Goal: Transaction & Acquisition: Purchase product/service

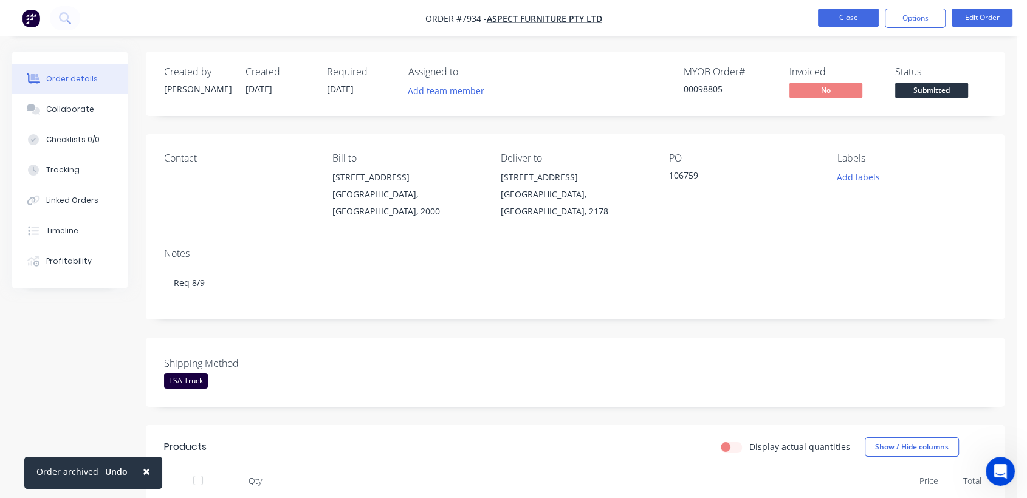
click at [851, 11] on button "Close" at bounding box center [848, 18] width 61 height 18
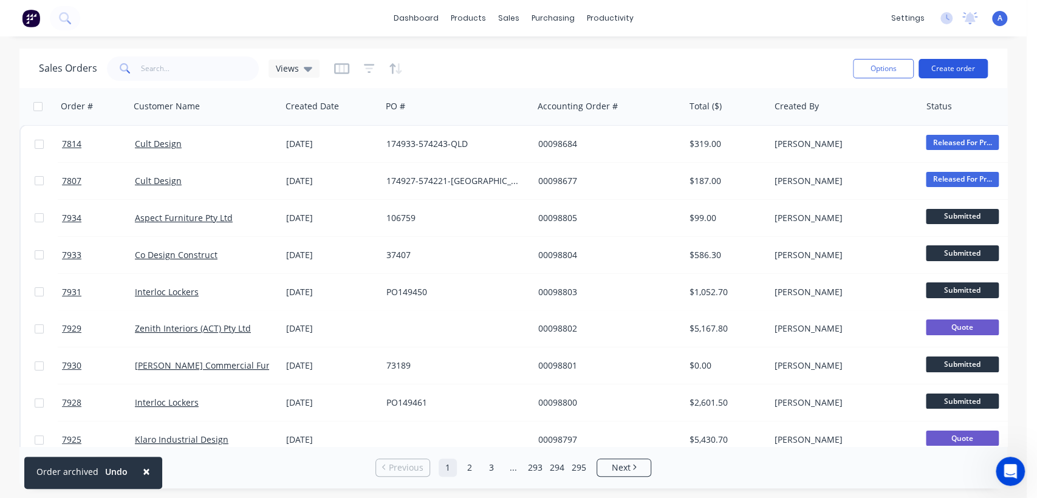
click at [957, 68] on button "Create order" at bounding box center [953, 68] width 69 height 19
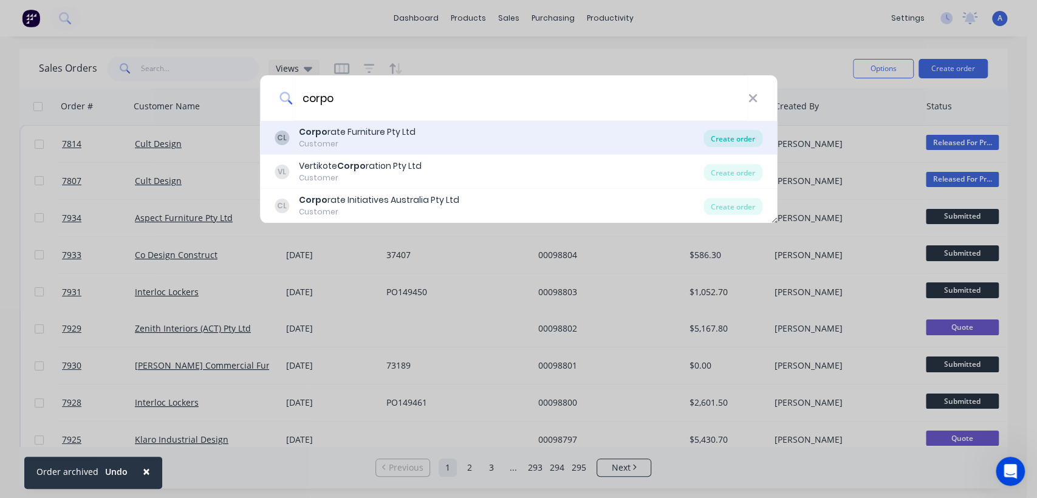
type input "corpo"
drag, startPoint x: 751, startPoint y: 137, endPoint x: 689, endPoint y: 152, distance: 64.5
click at [751, 137] on div "Create order" at bounding box center [732, 138] width 59 height 17
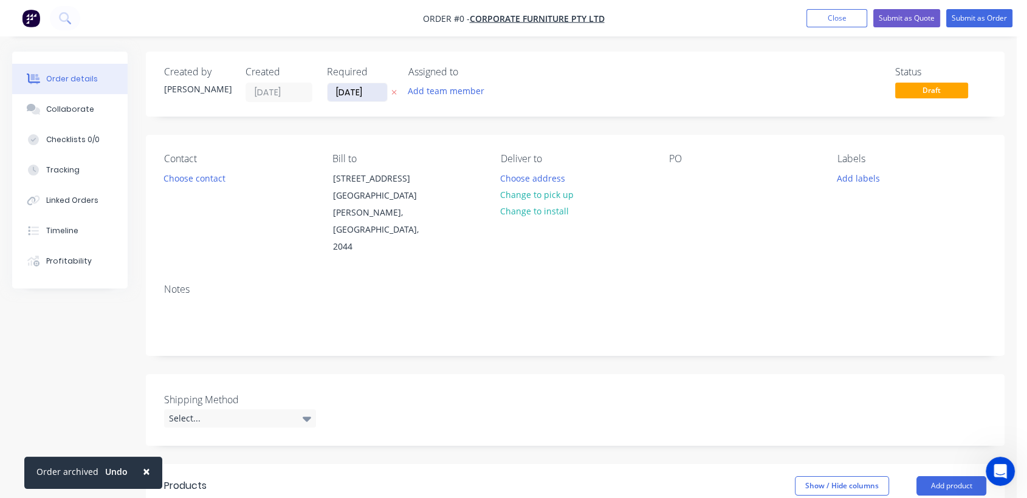
click at [379, 91] on input "[DATE]" at bounding box center [357, 92] width 60 height 18
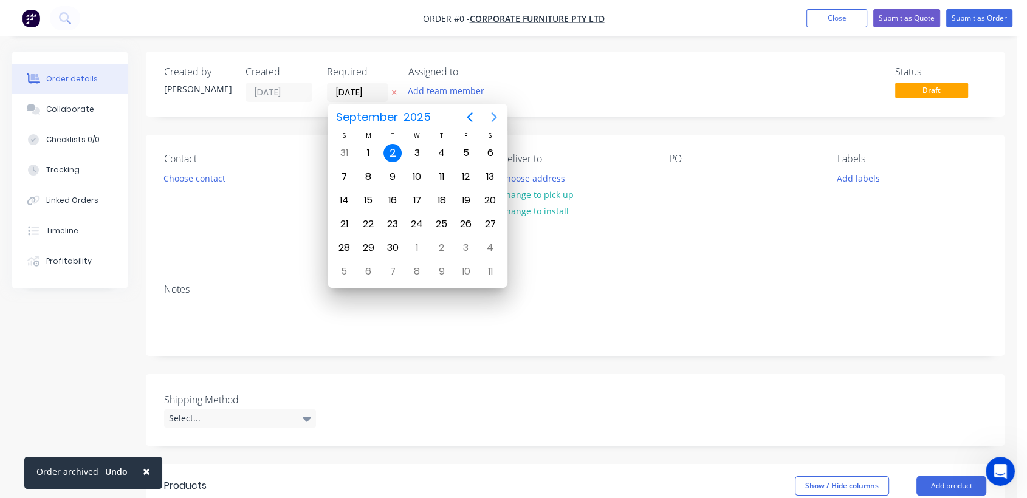
click at [496, 110] on icon "Next page" at bounding box center [494, 117] width 15 height 15
click at [416, 239] on div "31" at bounding box center [417, 248] width 18 height 18
type input "[DATE]"
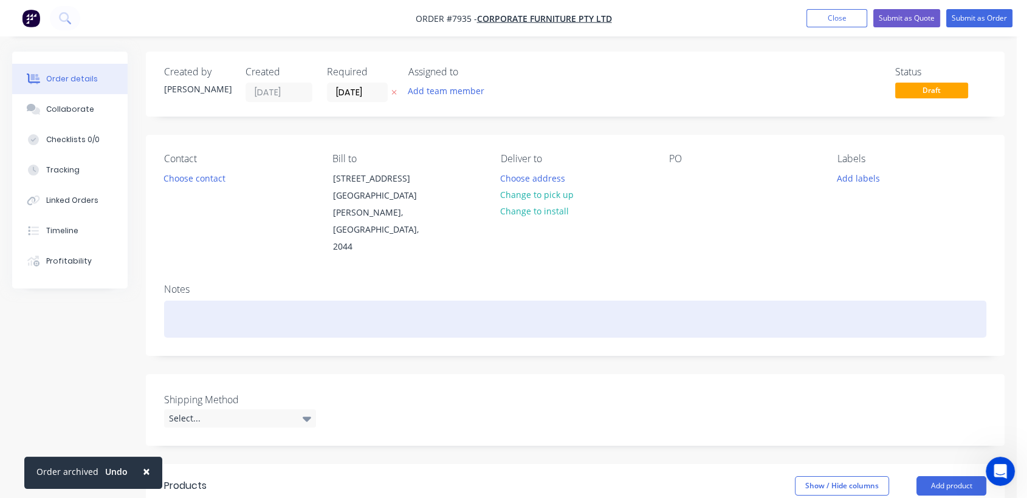
click at [186, 301] on div at bounding box center [575, 319] width 822 height 37
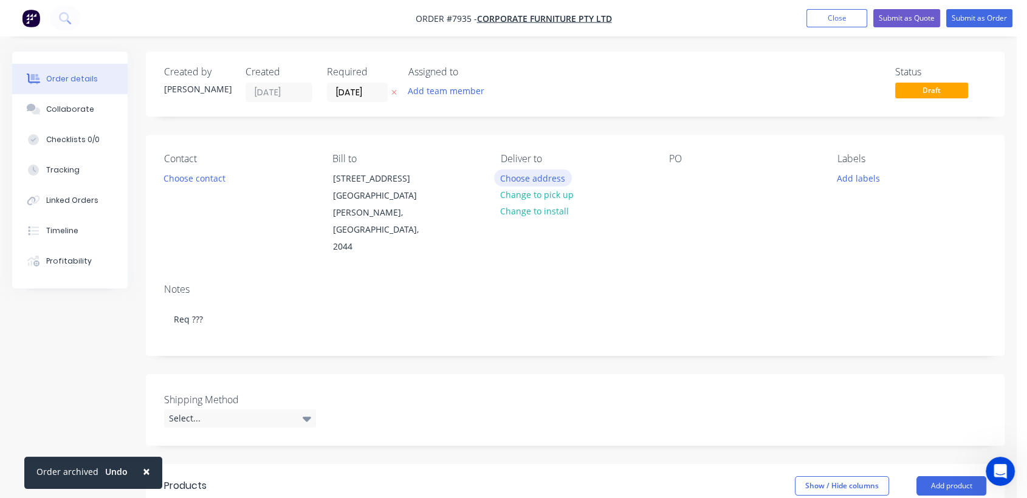
click at [543, 169] on button "Choose address" at bounding box center [533, 177] width 78 height 16
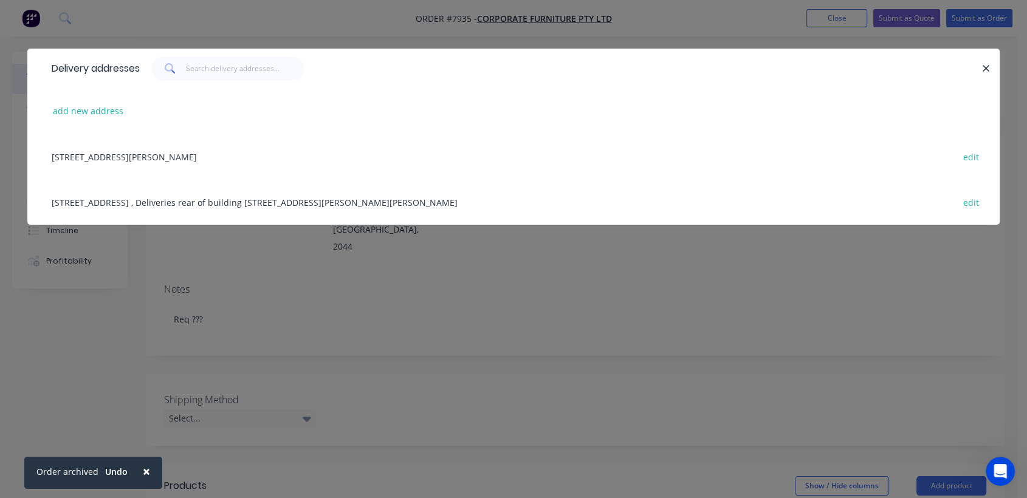
click at [129, 198] on div "[STREET_ADDRESS] , Deliveries rear of building [STREET_ADDRESS][PERSON_NAME][PE…" at bounding box center [514, 202] width 936 height 46
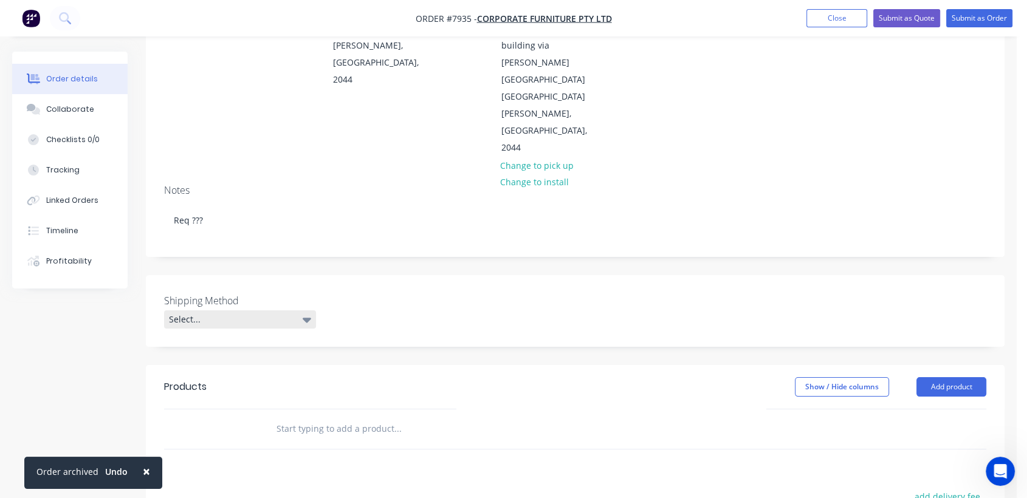
scroll to position [202, 0]
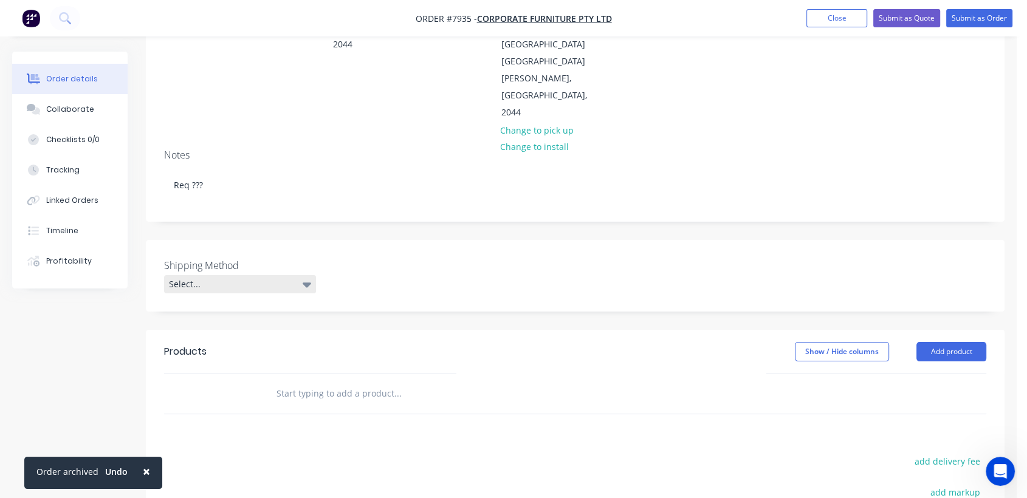
click at [265, 275] on div "Select..." at bounding box center [240, 284] width 152 height 18
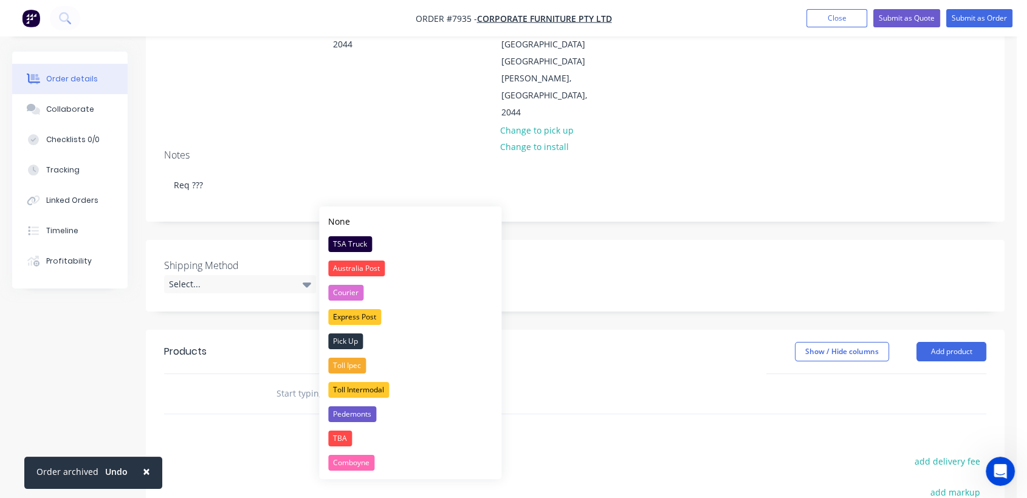
click at [348, 238] on div "TSA Truck" at bounding box center [350, 244] width 44 height 16
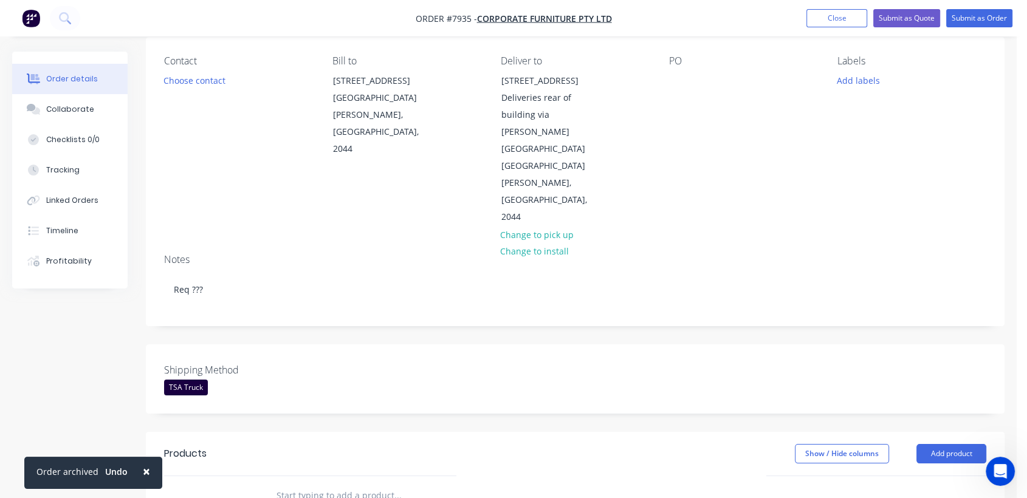
scroll to position [0, 0]
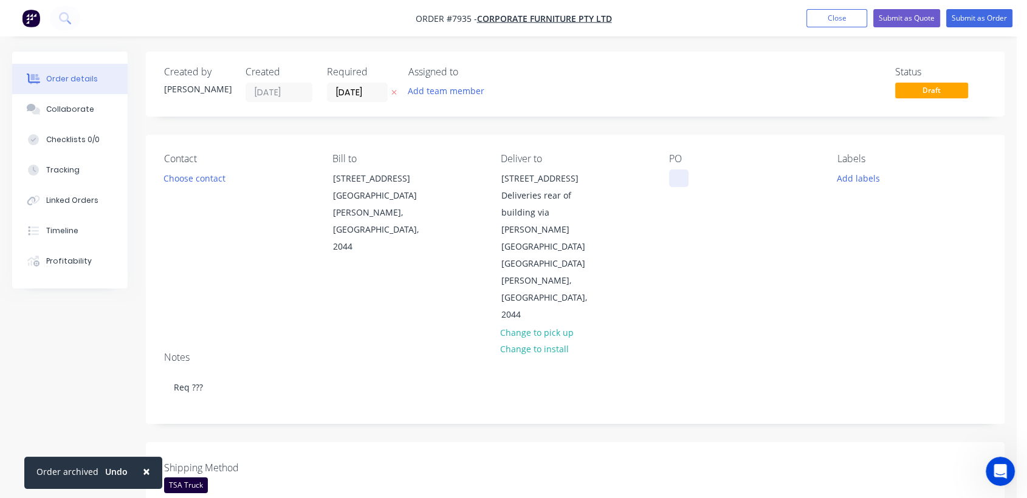
click at [676, 179] on div at bounding box center [678, 178] width 19 height 18
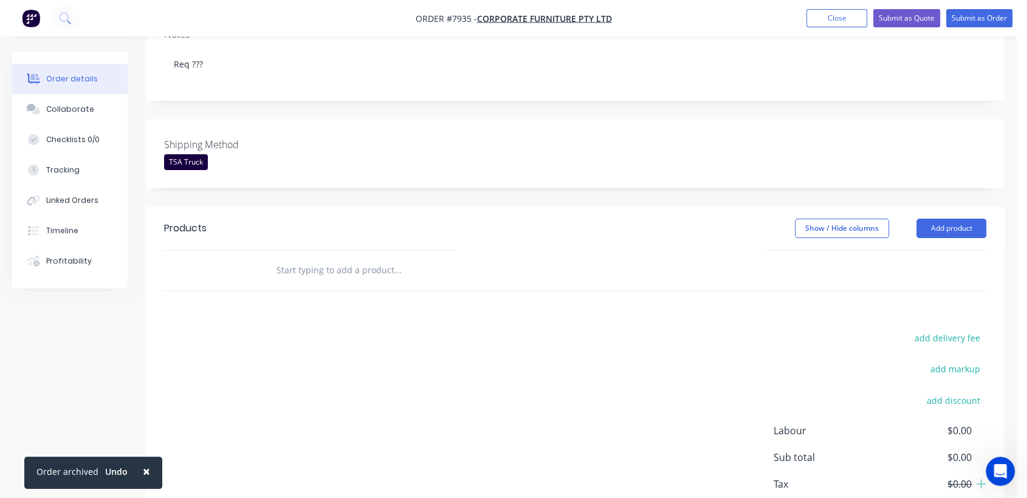
scroll to position [330, 0]
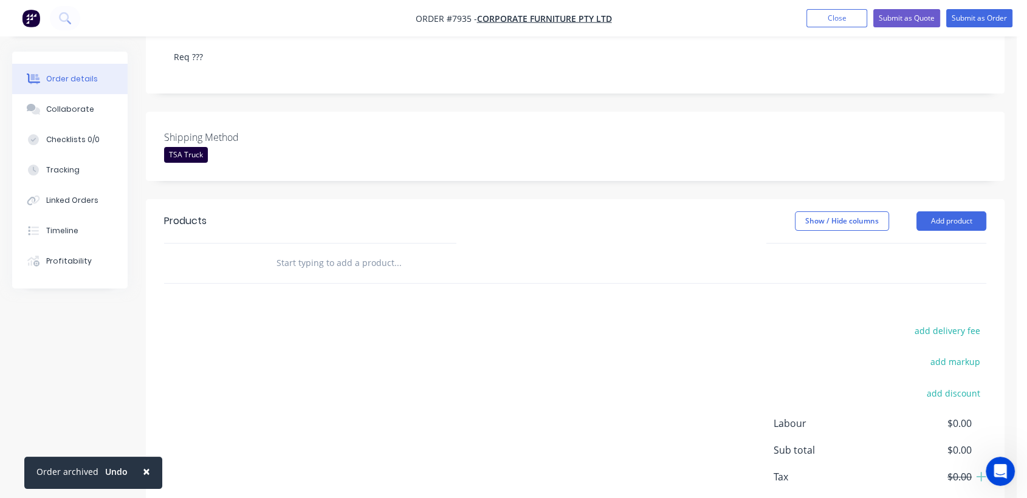
click at [290, 251] on input "text" at bounding box center [397, 263] width 243 height 24
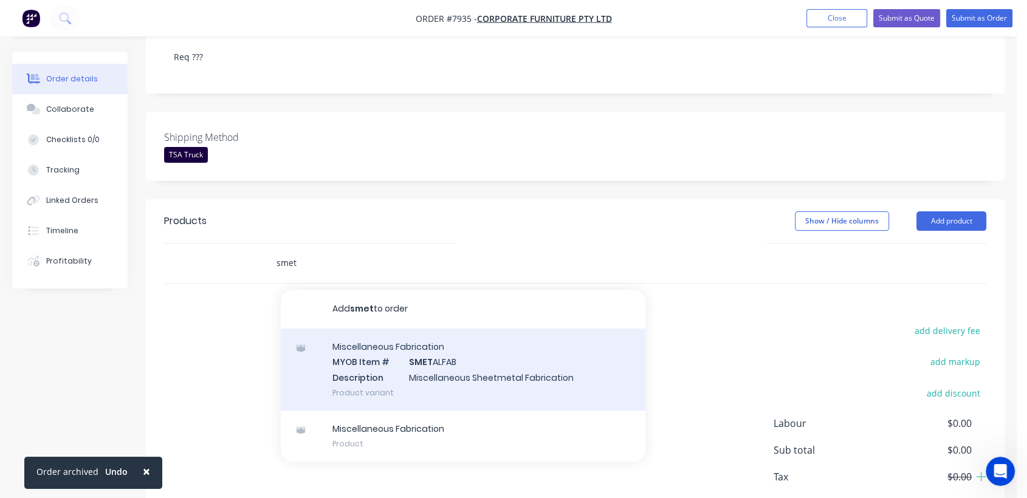
type input "smet"
click at [396, 329] on div "Miscellaneous Fabrication MYOB Item # SMET ALFAB Description Miscellaneous Shee…" at bounding box center [463, 370] width 365 height 82
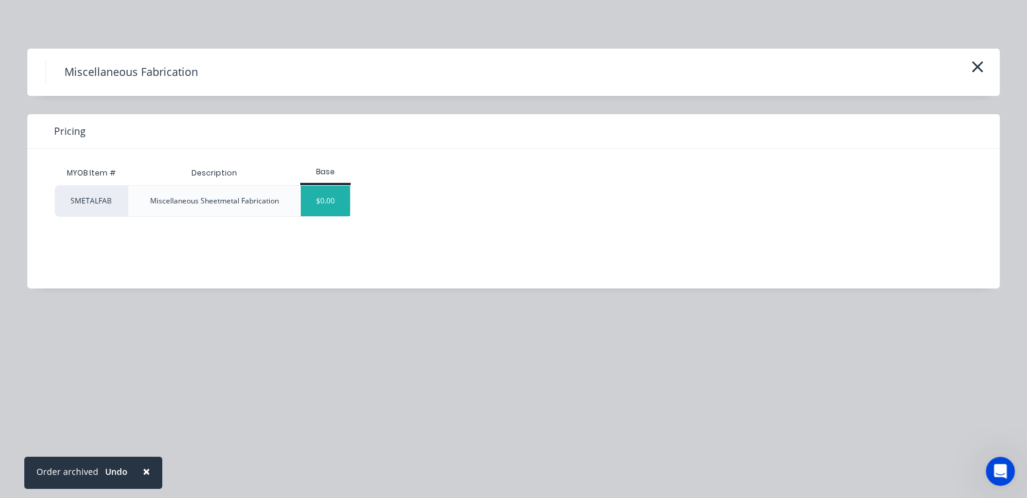
click at [323, 206] on div "$0.00" at bounding box center [325, 201] width 49 height 30
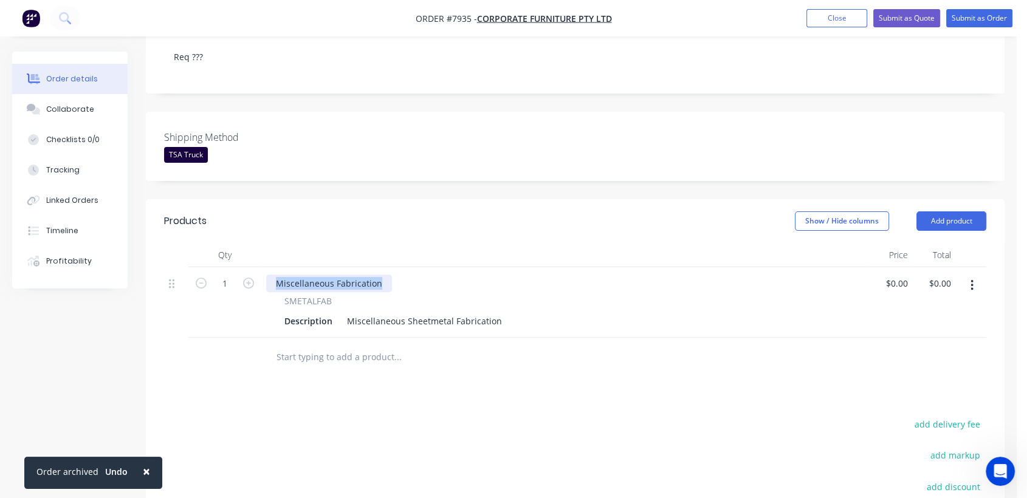
drag, startPoint x: 387, startPoint y: 218, endPoint x: 255, endPoint y: 198, distance: 133.3
click at [258, 243] on div "Qty Price Total 1 Miscellaneous Fabrication SMETALFAB Description Miscellaneous…" at bounding box center [575, 290] width 822 height 95
drag, startPoint x: 345, startPoint y: 252, endPoint x: 508, endPoint y: 261, distance: 163.1
click at [510, 312] on div "Description Miscellaneous Sheetmetal Fabrication" at bounding box center [562, 321] width 566 height 18
click at [496, 312] on div "Miscellaneous Sheetmetal Fabrication" at bounding box center [424, 321] width 165 height 18
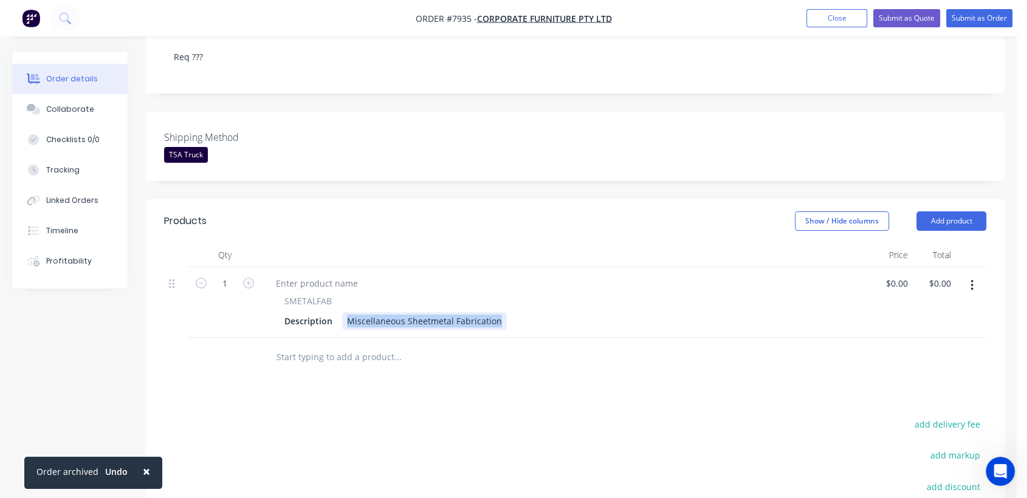
drag, startPoint x: 495, startPoint y: 252, endPoint x: 335, endPoint y: 264, distance: 159.6
click at [335, 267] on div "SMETALFAB Description Miscellaneous Sheetmetal Fabrication" at bounding box center [565, 302] width 608 height 70
paste div
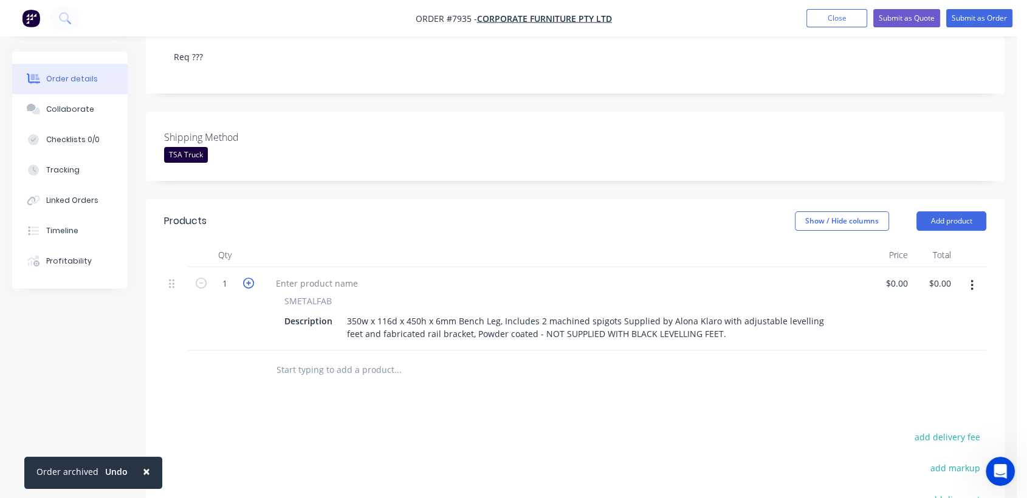
click at [249, 278] on icon "button" at bounding box center [248, 283] width 11 height 11
type input "2"
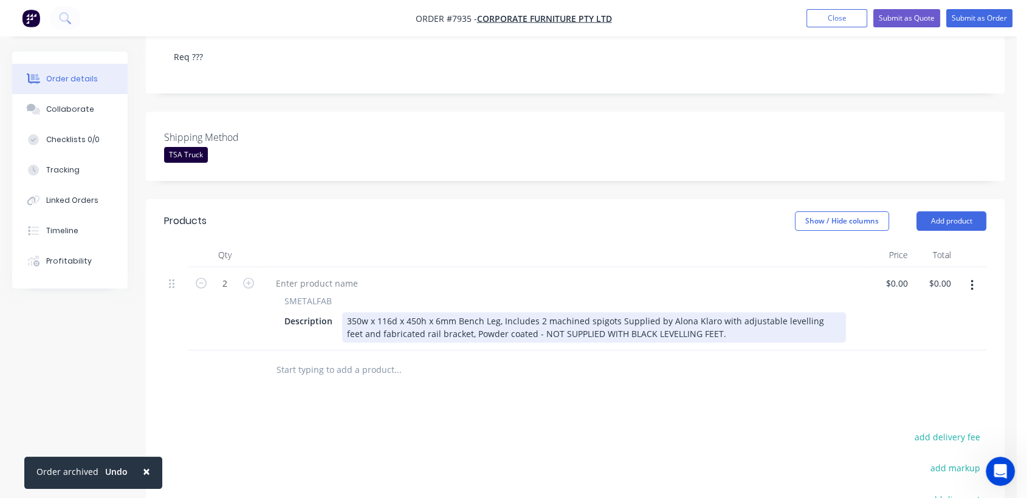
click at [707, 312] on div "350w x 116d x 450h x 6mm Bench Leg, Includes 2 machined spigots Supplied by Alo…" at bounding box center [594, 327] width 504 height 30
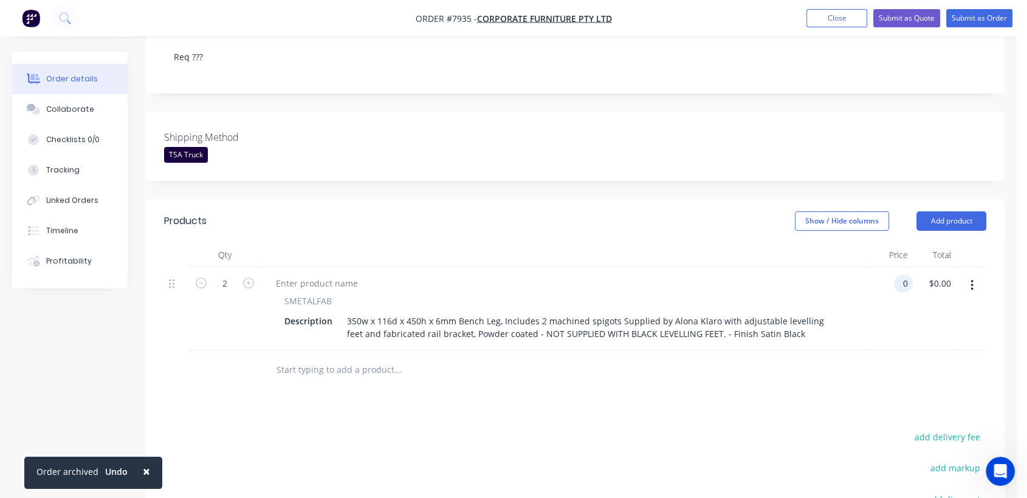
type input "$0.00"
click at [971, 280] on icon "button" at bounding box center [971, 285] width 2 height 11
click at [914, 333] on div "Duplicate" at bounding box center [928, 342] width 94 height 18
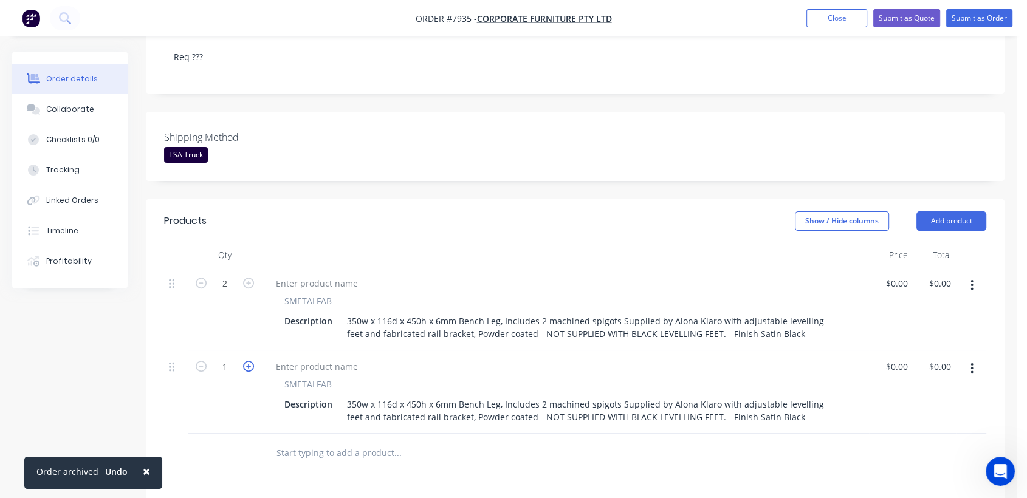
click at [245, 361] on icon "button" at bounding box center [248, 366] width 11 height 11
type input "2"
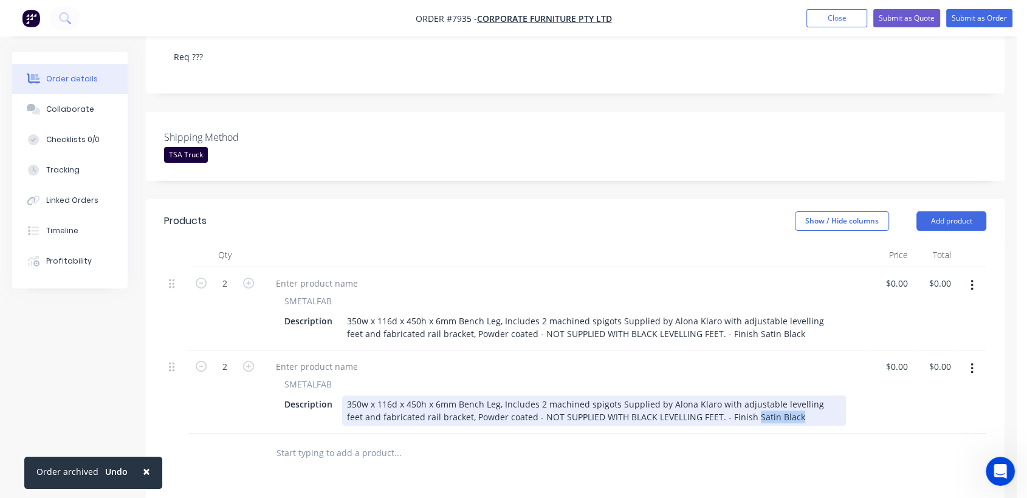
drag, startPoint x: 780, startPoint y: 349, endPoint x: 732, endPoint y: 346, distance: 48.1
click at [732, 395] on div "350w x 116d x 450h x 6mm Bench Leg, Includes 2 machined spigots Supplied by Alo…" at bounding box center [594, 410] width 504 height 30
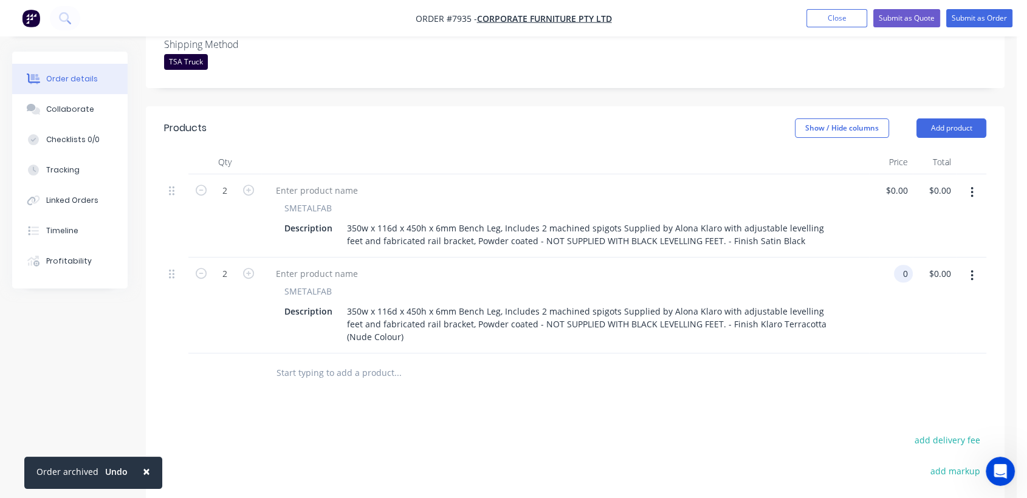
scroll to position [465, 0]
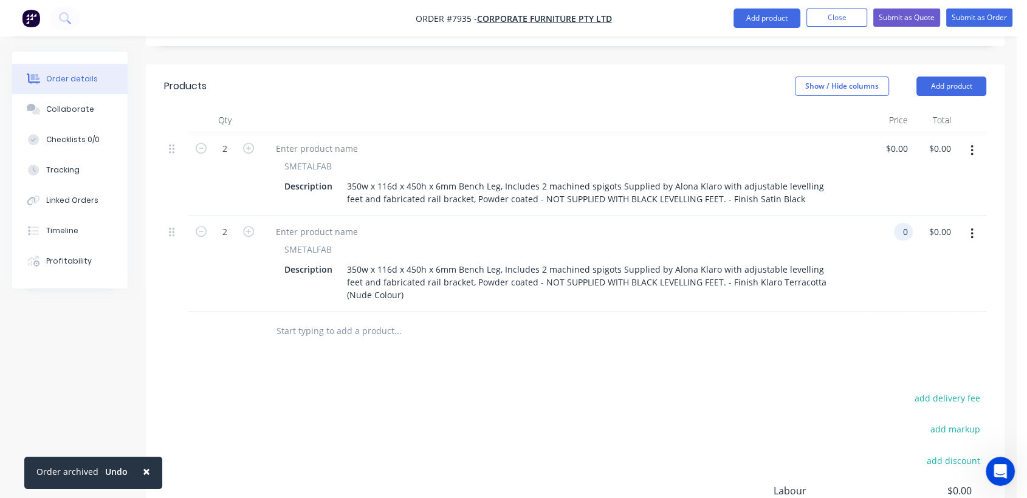
type input "$0.00"
click at [332, 319] on input "text" at bounding box center [397, 331] width 243 height 24
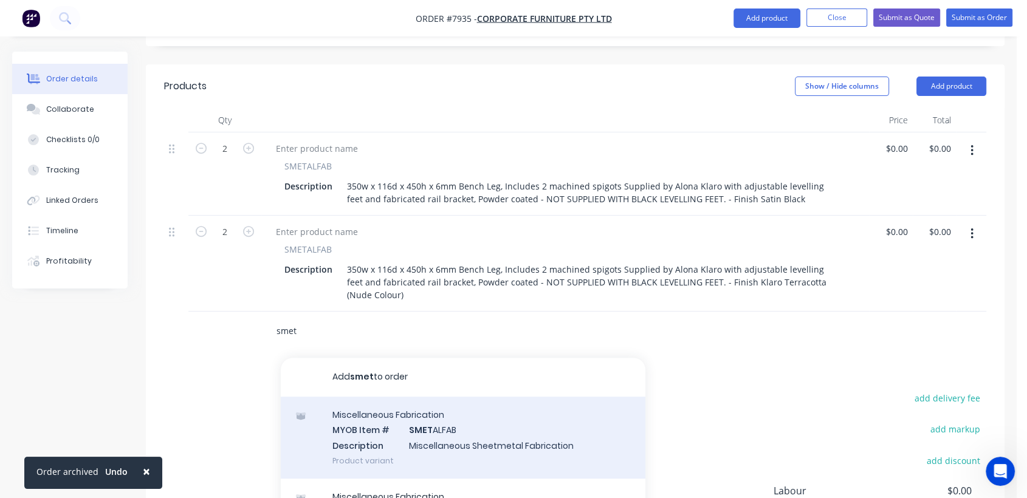
type input "smet"
click at [402, 397] on div "Miscellaneous Fabrication MYOB Item # SMET ALFAB Description Miscellaneous Shee…" at bounding box center [463, 438] width 365 height 82
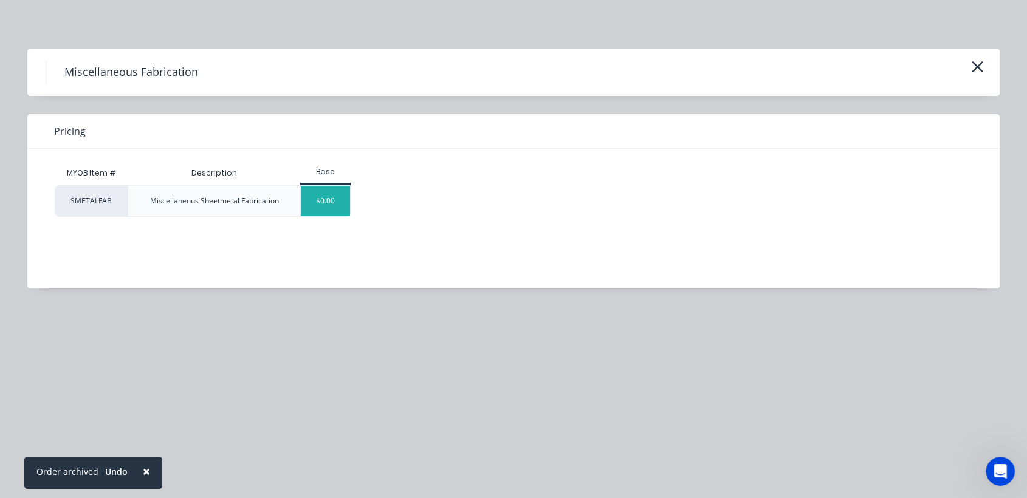
click at [330, 203] on div "$0.00" at bounding box center [325, 201] width 49 height 30
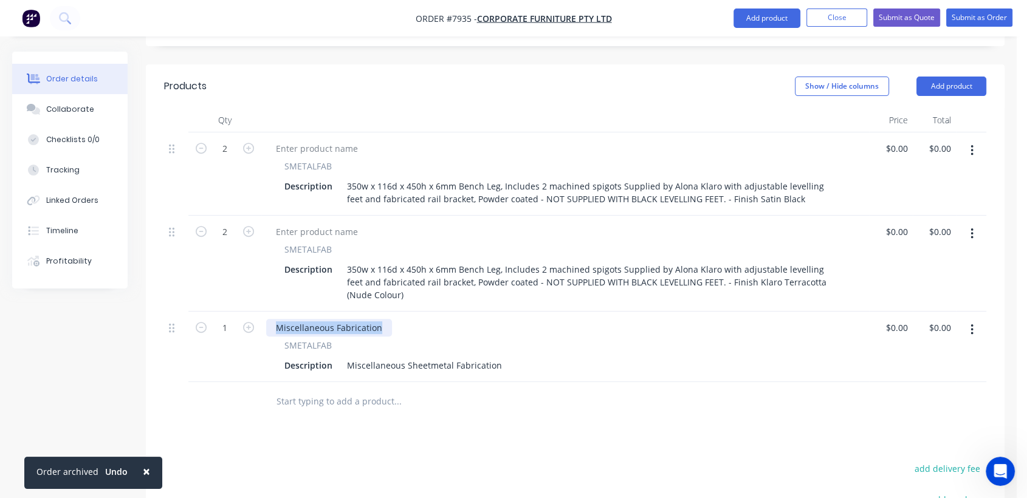
drag, startPoint x: 380, startPoint y: 259, endPoint x: 260, endPoint y: 259, distance: 119.7
click at [260, 312] on div "1 Miscellaneous Fabrication SMETALFAB Description Miscellaneous Sheetmetal Fabr…" at bounding box center [575, 347] width 822 height 70
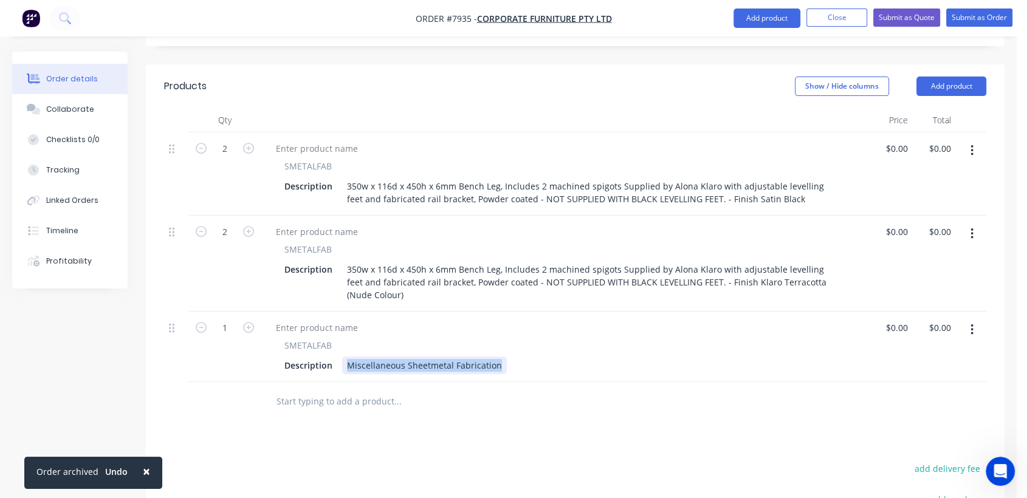
drag, startPoint x: 346, startPoint y: 293, endPoint x: 514, endPoint y: 307, distance: 168.9
click at [514, 312] on div "SMETALFAB Description Miscellaneous Sheetmetal Fabrication" at bounding box center [565, 347] width 608 height 70
paste div
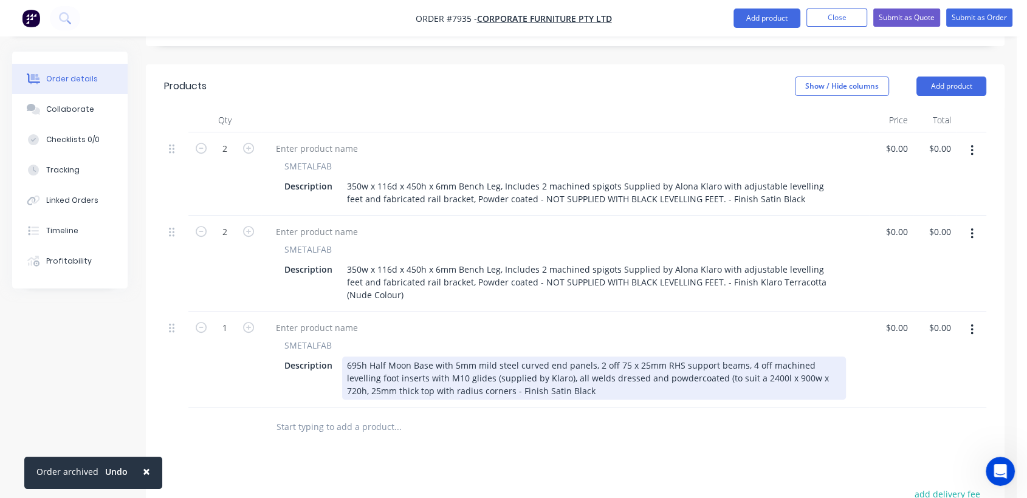
click at [753, 357] on div "695h Half Moon Base with 5mm mild steel curved end panels, 2 off 75 x 25mm RHS …" at bounding box center [594, 378] width 504 height 43
drag, startPoint x: 459, startPoint y: 323, endPoint x: 337, endPoint y: 322, distance: 121.5
click at [337, 357] on div "Description 695h Half Moon Base with 5mm mild steel curved end panels, 2 off 75…" at bounding box center [562, 378] width 566 height 43
drag, startPoint x: 829, startPoint y: 309, endPoint x: 772, endPoint y: 307, distance: 57.1
click at [772, 357] on div "695h Half Moon Base with 5mm mild steel curved end panels, 2 off 75 x 25mm RHS …" at bounding box center [594, 378] width 504 height 43
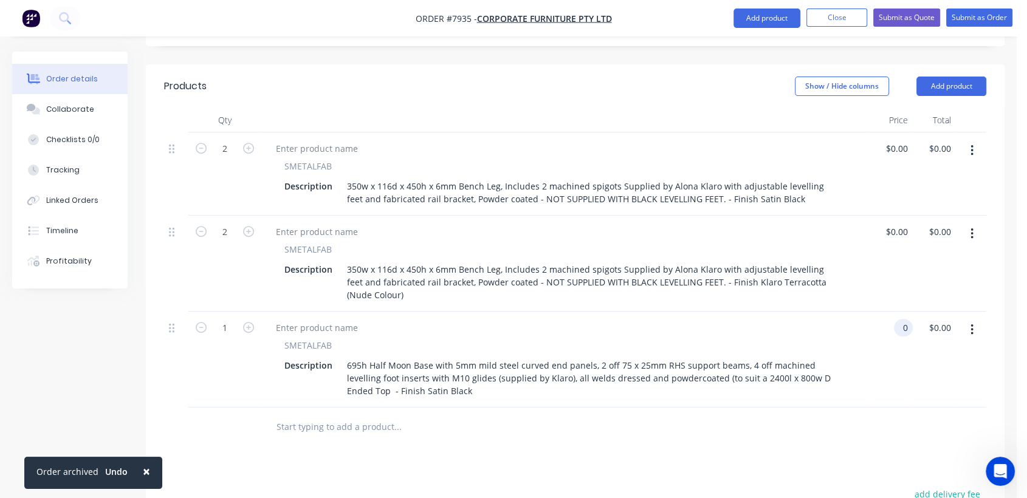
type input "$0.00"
click at [343, 415] on input "text" at bounding box center [397, 427] width 243 height 24
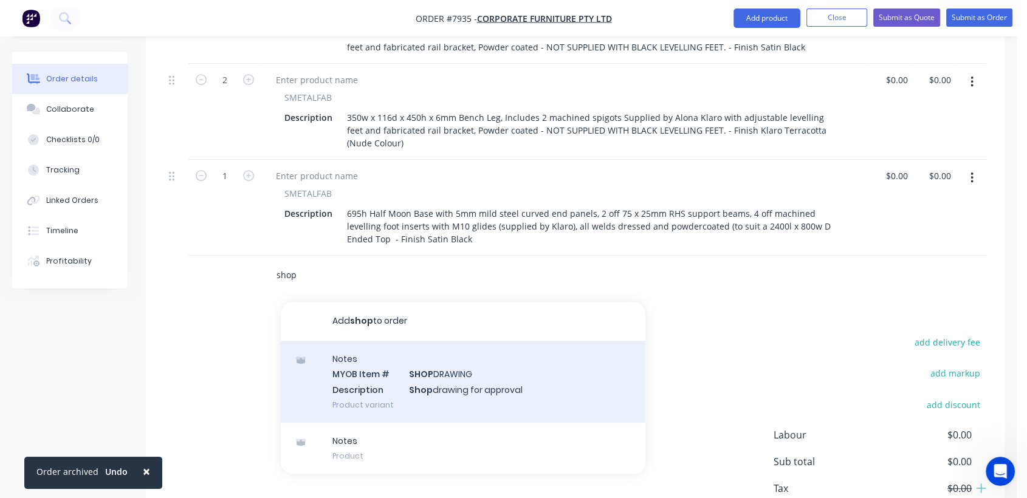
scroll to position [629, 0]
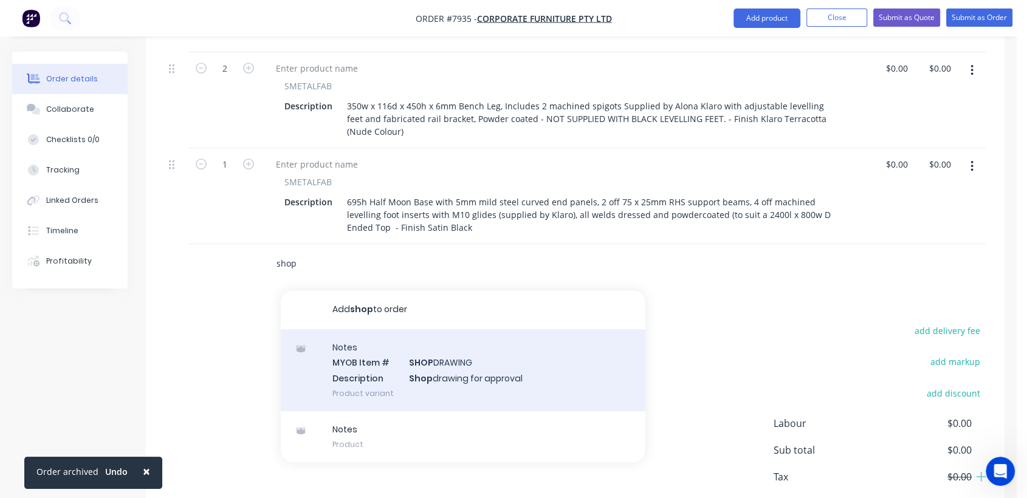
type input "shop"
click at [446, 329] on div "Notes MYOB Item # SHOP DRAWING Description Shop drawing for approval Product va…" at bounding box center [463, 370] width 365 height 82
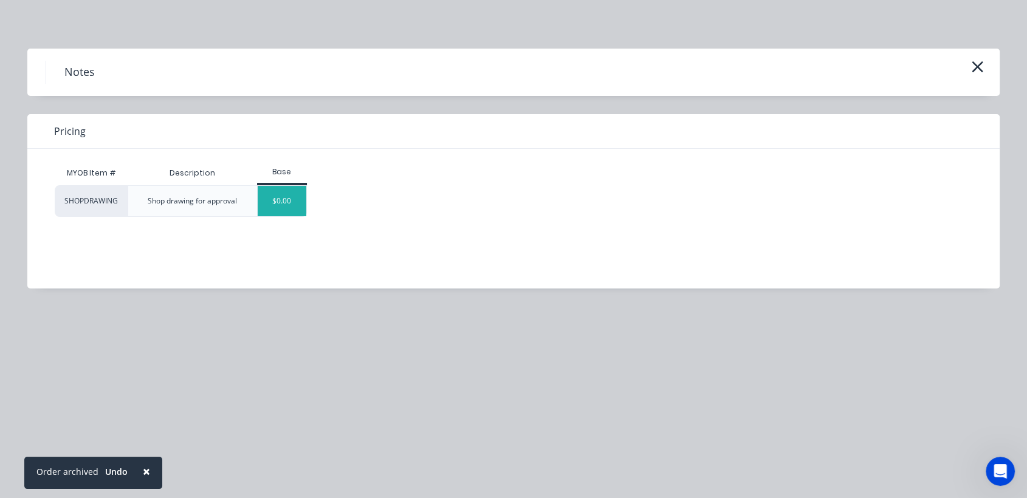
click at [280, 206] on div "$0.00" at bounding box center [282, 201] width 49 height 30
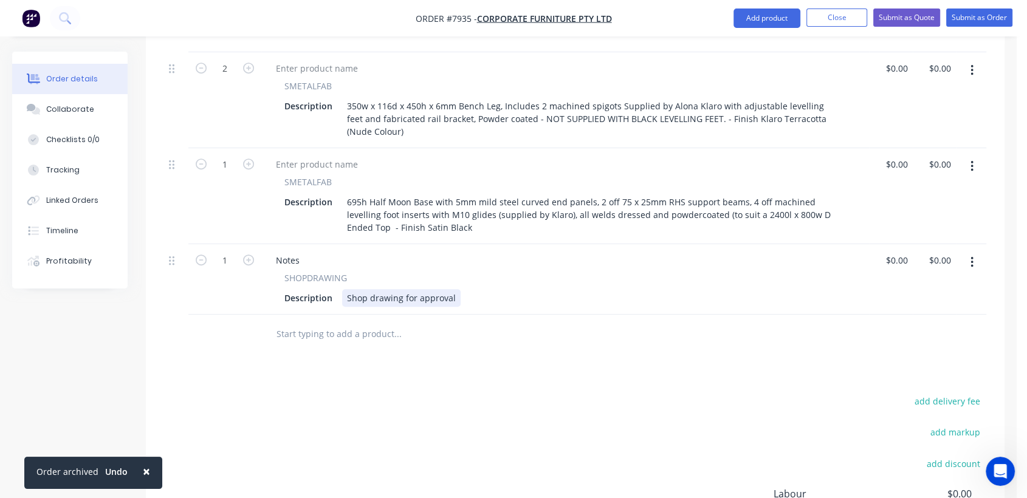
click at [417, 289] on div "Shop drawing for approval" at bounding box center [401, 298] width 118 height 18
type input "$0.00"
click at [330, 322] on input "text" at bounding box center [397, 334] width 243 height 24
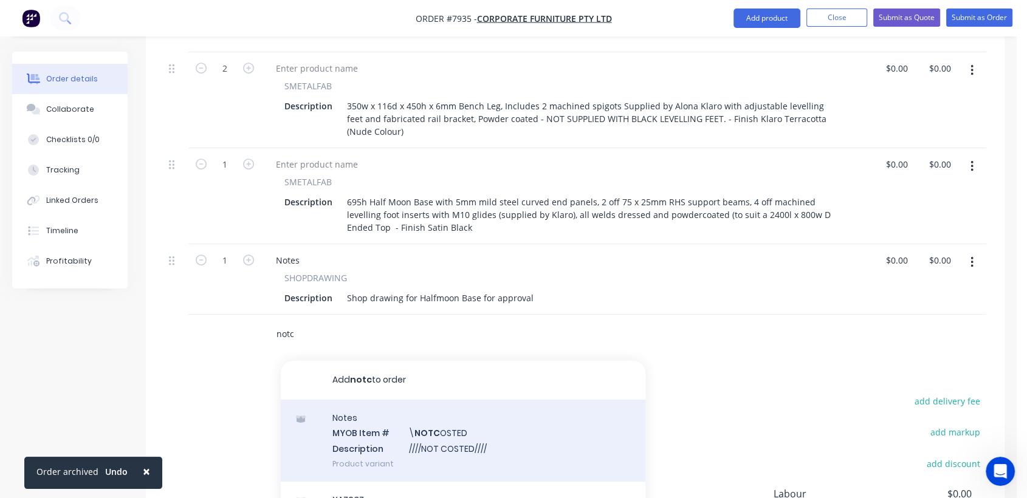
type input "notc"
click at [463, 400] on div "Notes MYOB Item # \ NOTC OSTED Description ////NOT COSTED//// Product variant" at bounding box center [463, 441] width 365 height 82
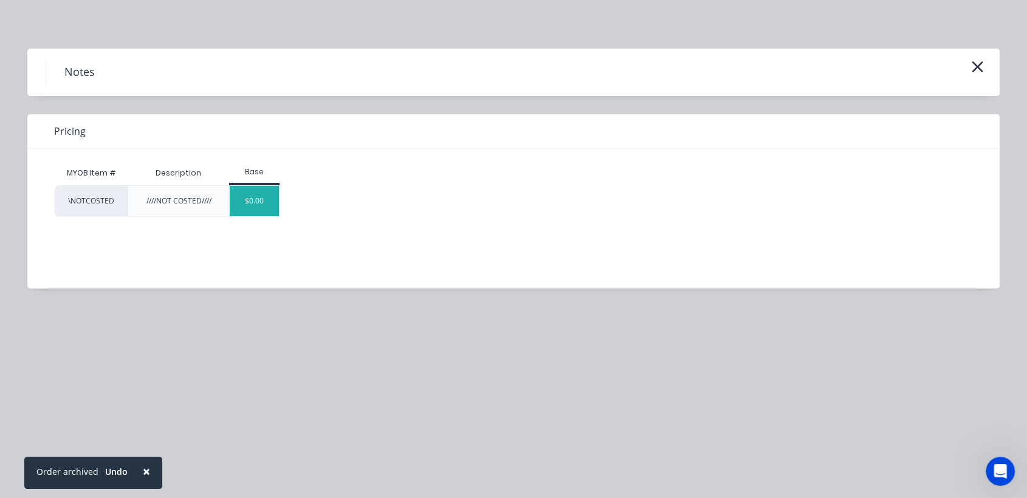
click at [267, 208] on div "$0.00" at bounding box center [254, 201] width 49 height 30
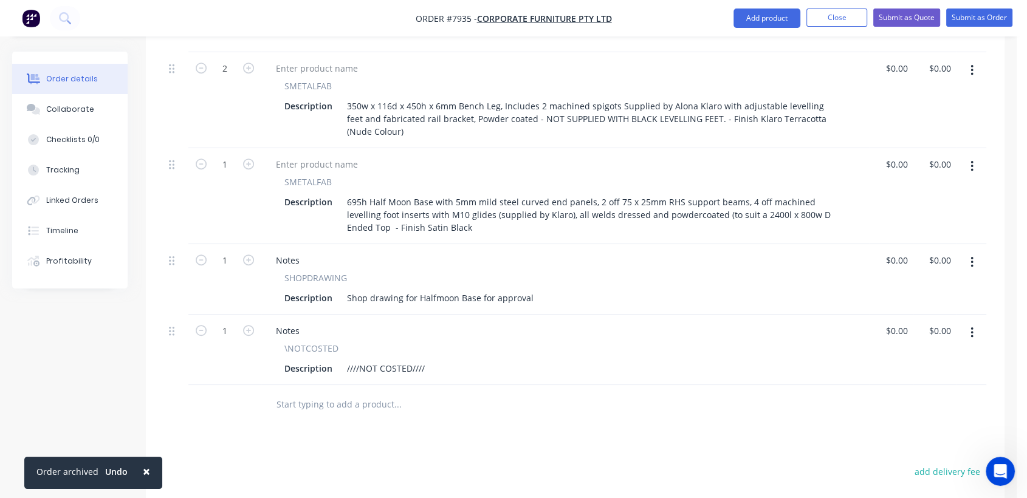
click at [377, 392] on input "text" at bounding box center [397, 404] width 243 height 24
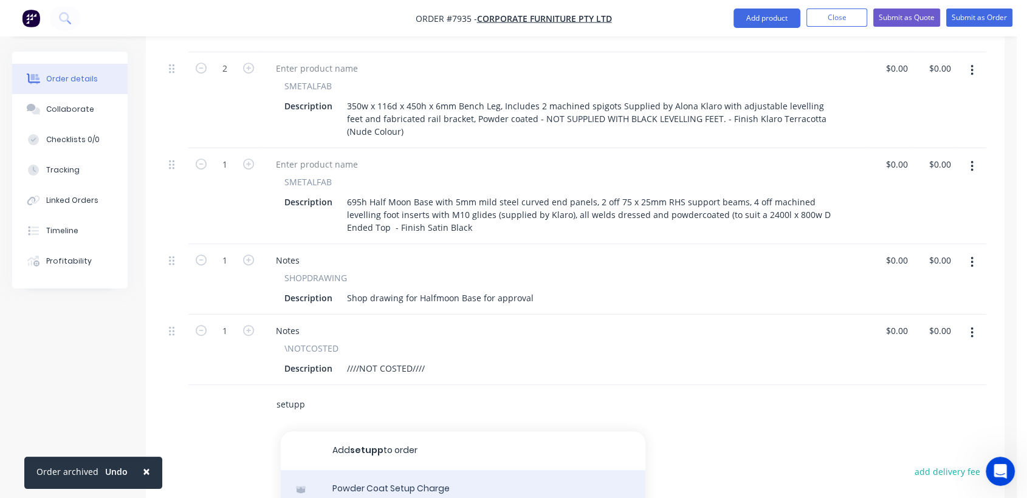
type input "setupp"
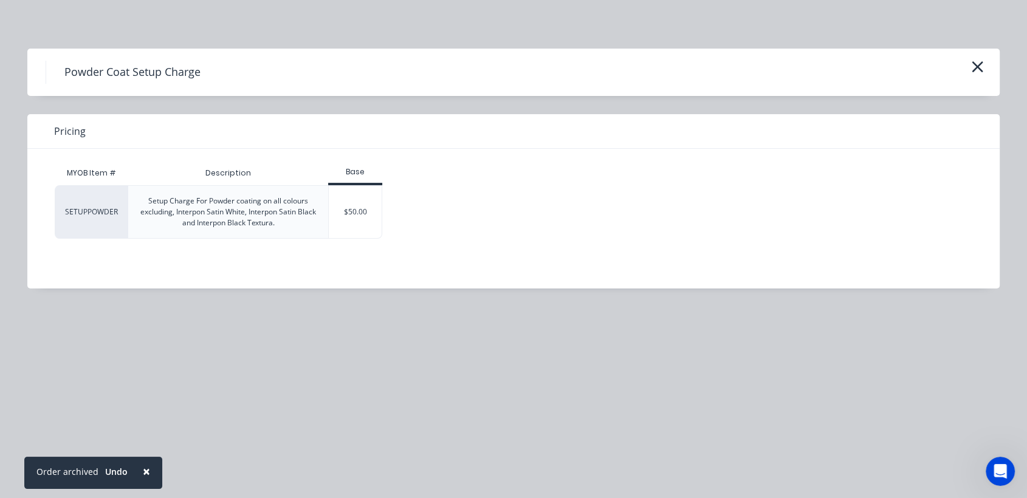
drag, startPoint x: 340, startPoint y: 200, endPoint x: 346, endPoint y: 224, distance: 24.5
click at [341, 200] on div "$50.00" at bounding box center [355, 212] width 53 height 52
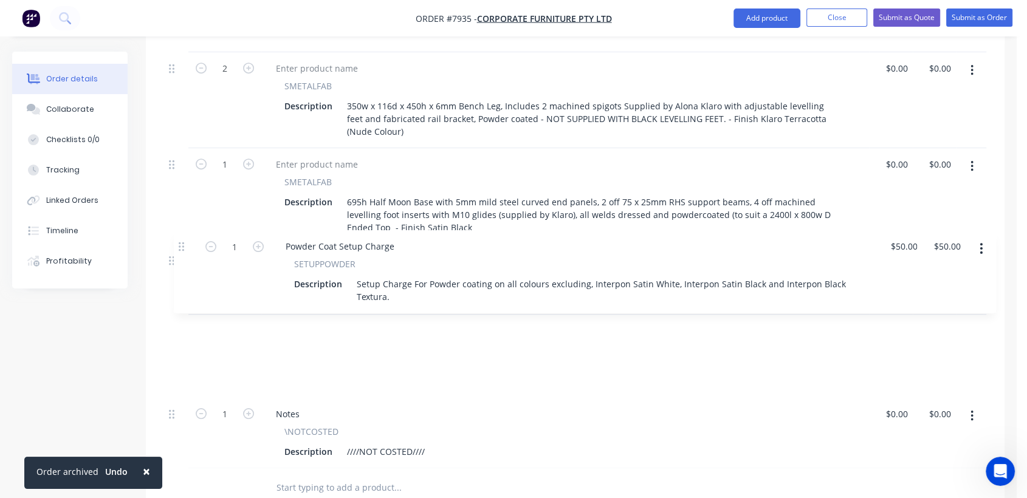
drag, startPoint x: 175, startPoint y: 334, endPoint x: 189, endPoint y: 244, distance: 91.0
click at [189, 244] on div "2 SMETALFAB Description 350w x 116d x 450h x 6mm Bench Leg, Includes 2 machined…" at bounding box center [575, 218] width 822 height 499
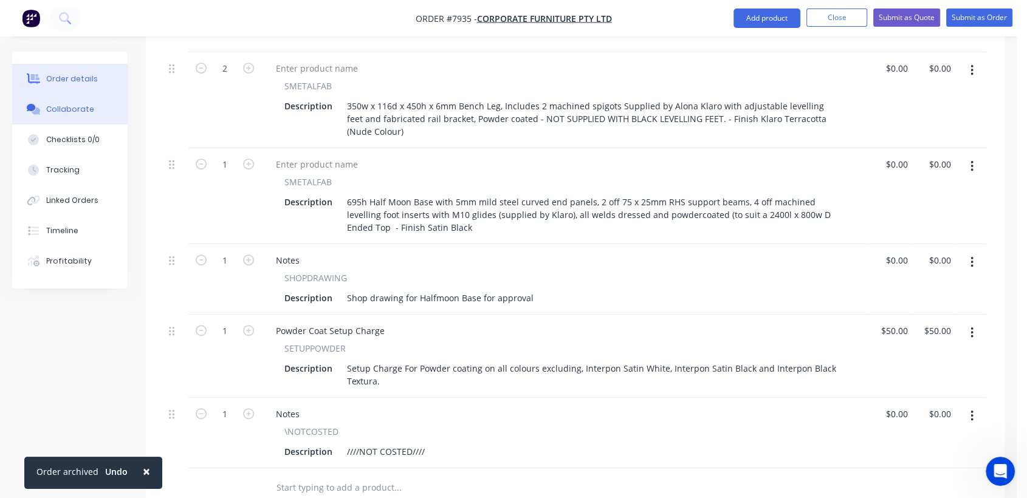
click at [78, 108] on div "Collaborate" at bounding box center [70, 109] width 48 height 11
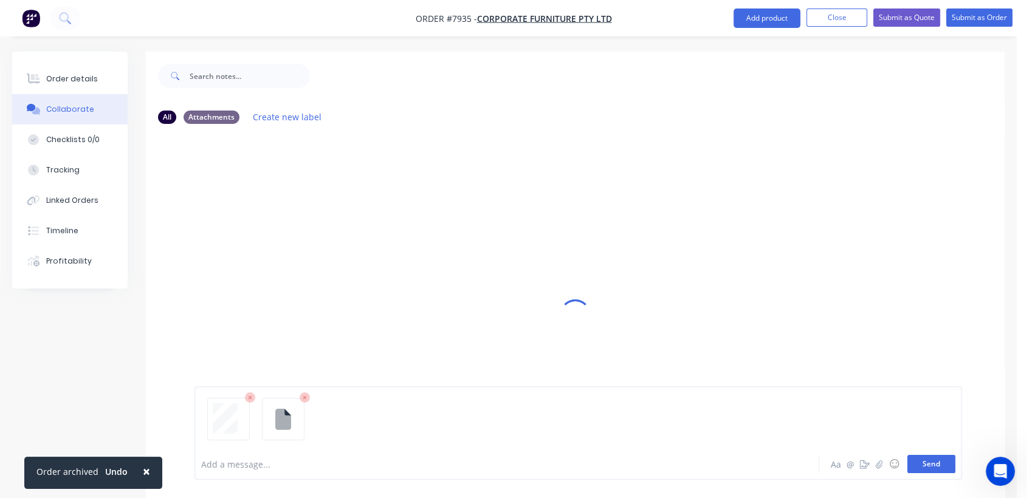
click at [933, 468] on button "Send" at bounding box center [931, 464] width 48 height 18
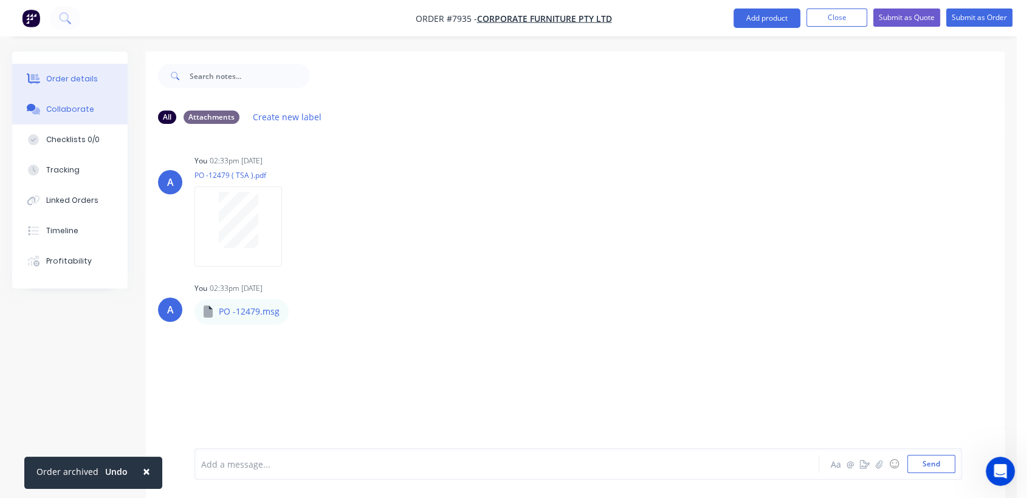
click at [79, 71] on button "Order details" at bounding box center [69, 79] width 115 height 30
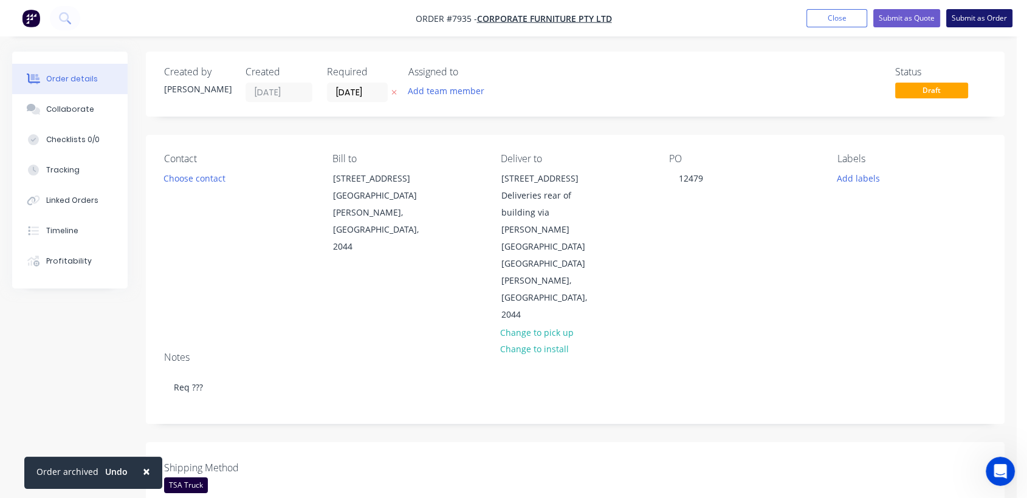
click at [977, 18] on button "Submit as Order" at bounding box center [979, 18] width 66 height 18
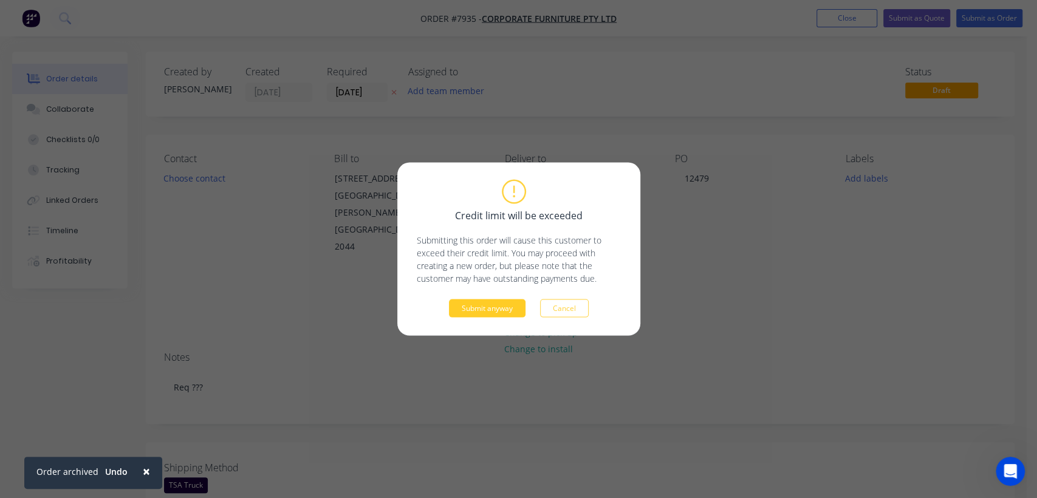
click at [473, 308] on button "Submit anyway" at bounding box center [487, 309] width 77 height 18
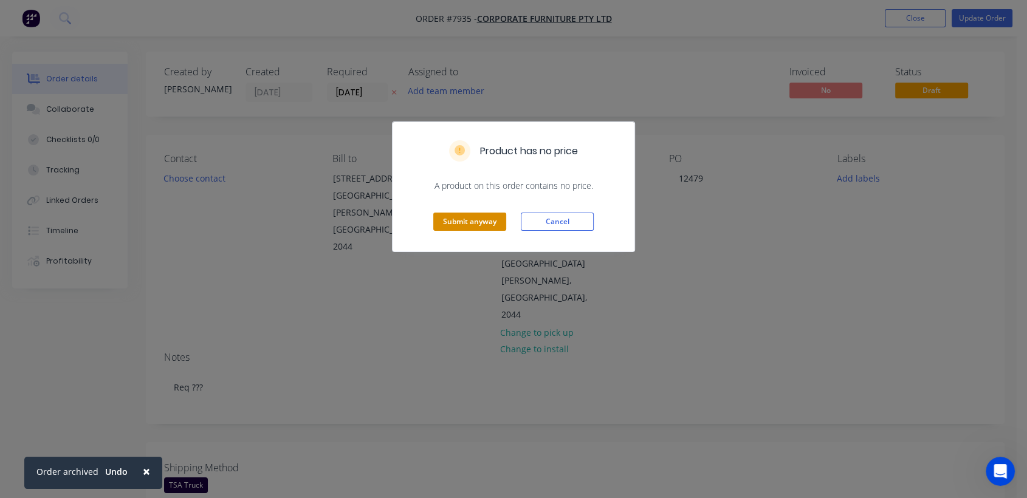
click at [480, 225] on button "Submit anyway" at bounding box center [469, 222] width 73 height 18
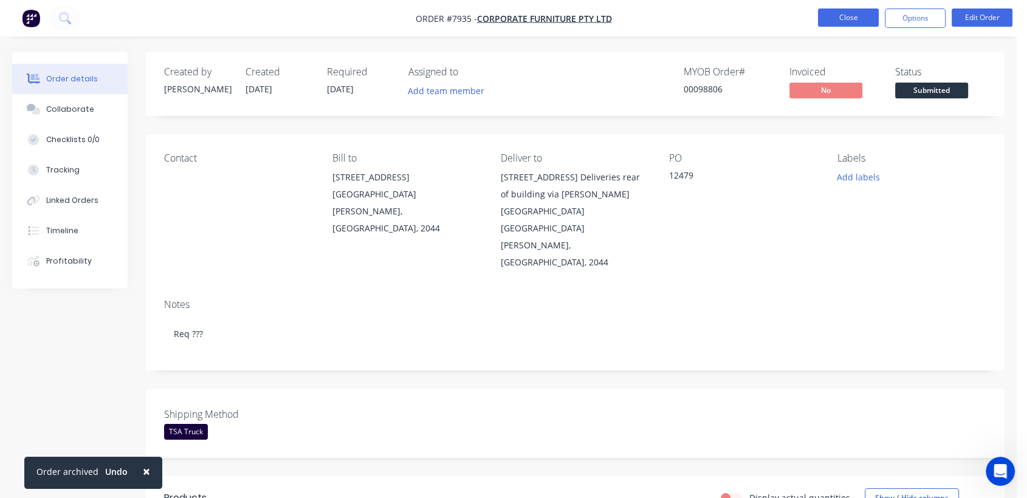
click at [852, 19] on button "Close" at bounding box center [848, 18] width 61 height 18
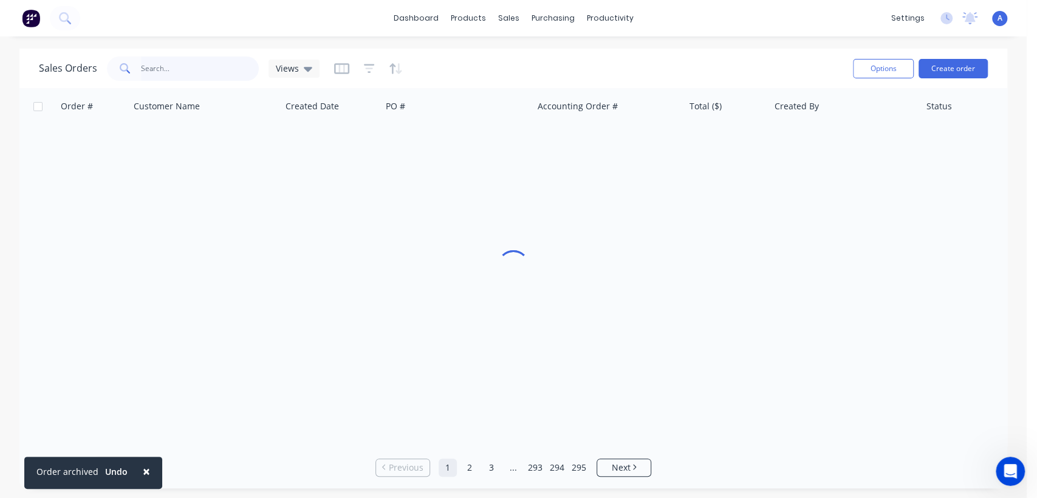
click at [149, 72] on input "text" at bounding box center [200, 68] width 118 height 24
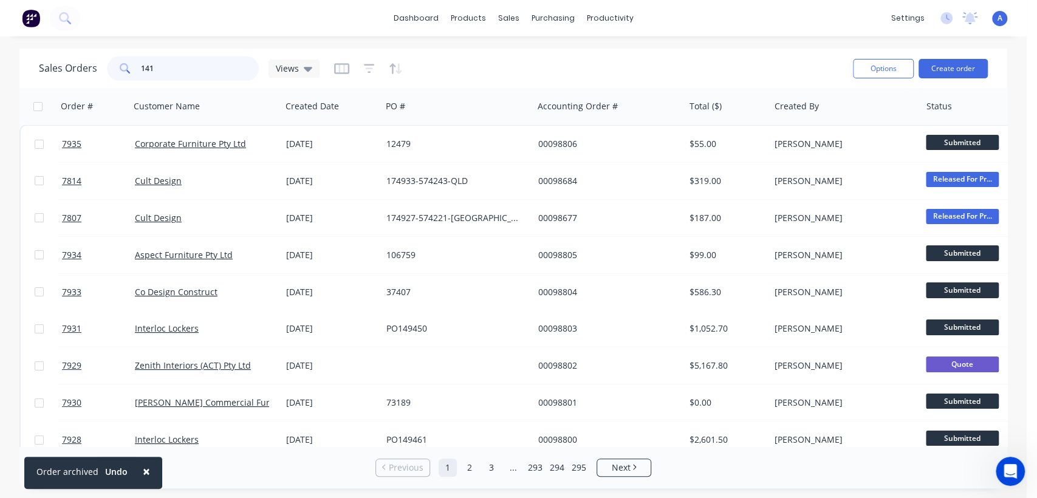
type input "141"
